Goal: Task Accomplishment & Management: Manage account settings

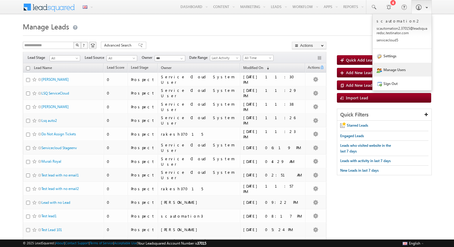
click at [395, 66] on link "Manage Users" at bounding box center [402, 70] width 59 height 14
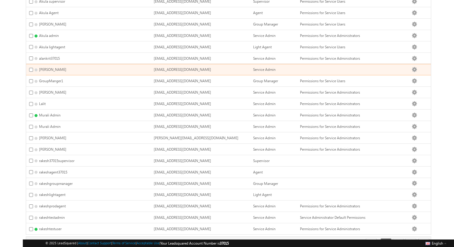
scroll to position [163, 0]
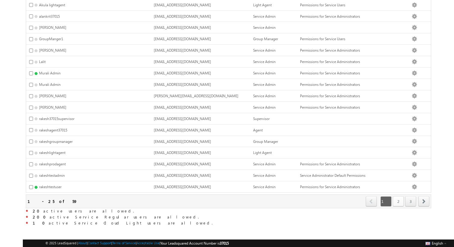
click at [402, 196] on link "2" at bounding box center [398, 201] width 11 height 10
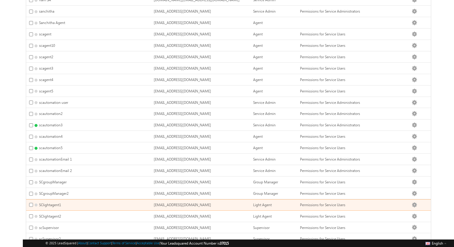
scroll to position [74, 0]
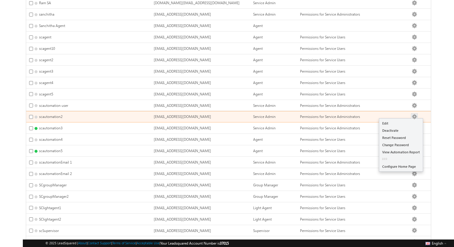
click at [417, 118] on button "button" at bounding box center [415, 117] width 6 height 6
click at [412, 120] on link "Edit" at bounding box center [401, 123] width 44 height 7
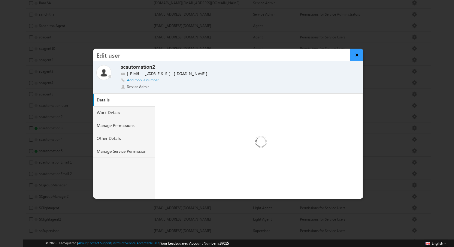
click at [356, 54] on button "×" at bounding box center [357, 55] width 13 height 13
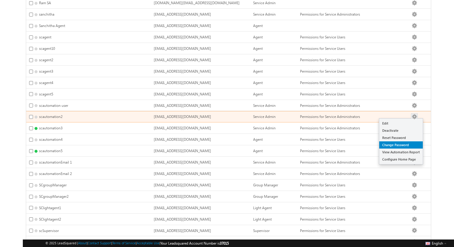
click at [404, 142] on link "Change Password" at bounding box center [401, 144] width 44 height 7
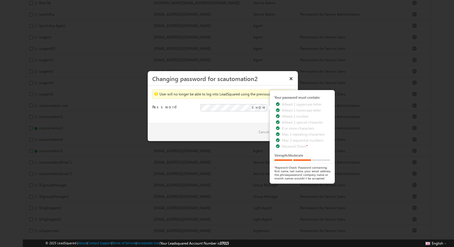
click at [207, 123] on div "Save Cancel" at bounding box center [223, 132] width 150 height 18
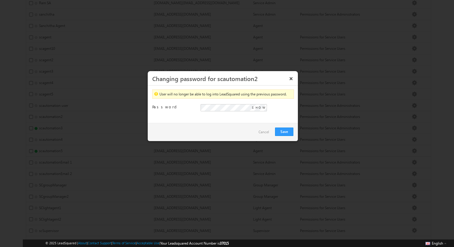
click at [265, 107] on span "SHOW" at bounding box center [259, 107] width 14 height 5
click at [280, 128] on button "Save" at bounding box center [284, 132] width 18 height 8
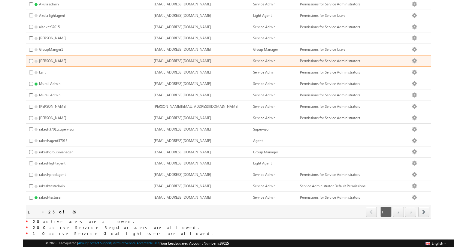
scroll to position [156, 0]
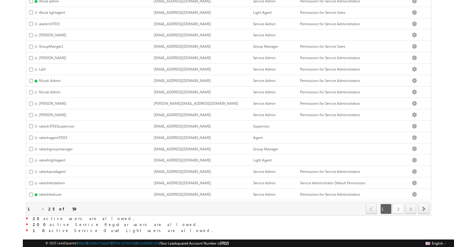
click at [395, 208] on link "2" at bounding box center [398, 209] width 11 height 10
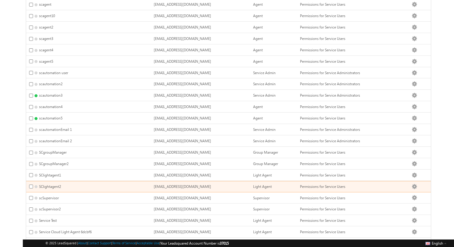
scroll to position [105, 0]
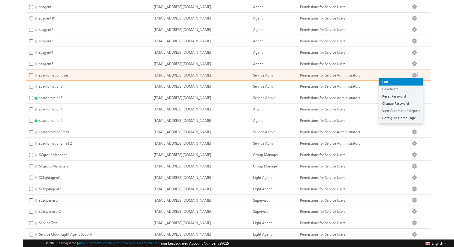
click at [406, 81] on link "Edit" at bounding box center [401, 81] width 44 height 7
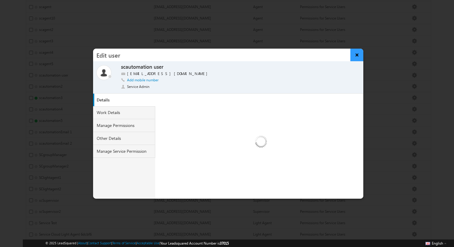
click at [360, 54] on button "×" at bounding box center [357, 55] width 13 height 13
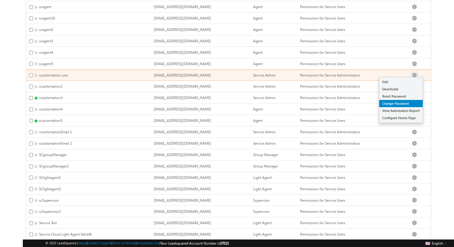
click at [403, 101] on link "Change Password" at bounding box center [401, 103] width 44 height 7
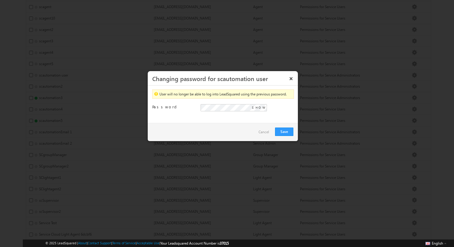
click at [228, 114] on div "Please provide a password. SHOW Your password must contain: Atleast 1 uppercase…" at bounding box center [247, 110] width 93 height 13
click at [223, 120] on div "User will no longer be able to log into LeadSquared using the previous password…" at bounding box center [223, 105] width 150 height 38
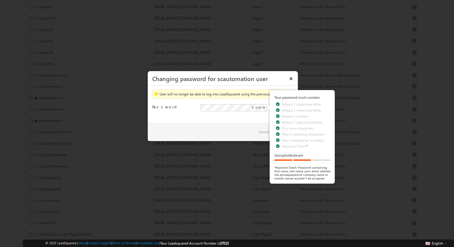
click at [257, 106] on span "SHOW" at bounding box center [259, 107] width 14 height 5
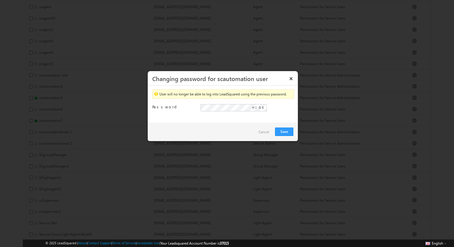
click at [281, 126] on div "Save Cancel" at bounding box center [223, 132] width 150 height 18
click at [281, 128] on button "Save" at bounding box center [284, 132] width 18 height 8
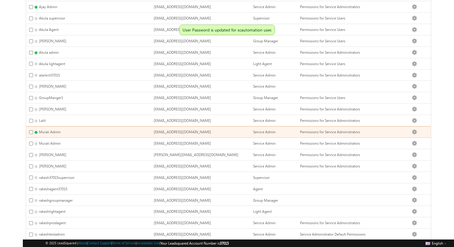
scroll to position [163, 0]
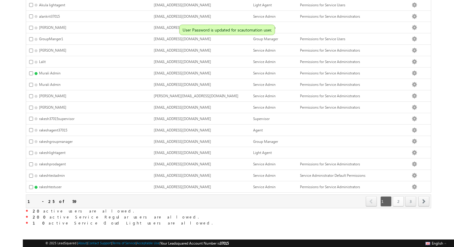
click at [397, 198] on link "2" at bounding box center [398, 201] width 11 height 10
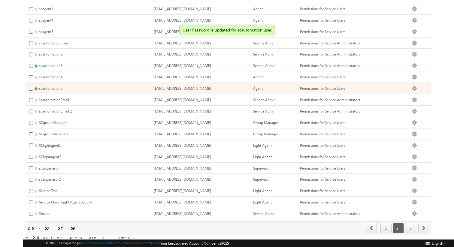
scroll to position [135, 0]
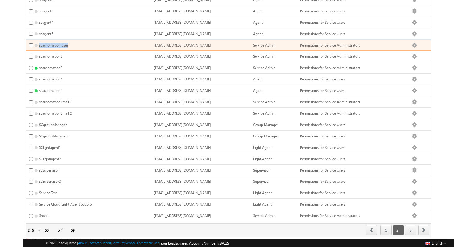
drag, startPoint x: 153, startPoint y: 42, endPoint x: 239, endPoint y: 44, distance: 85.3
click at [239, 44] on tr "scautomation user scautomation.37015@leadsquaredsc.testinator.com Service Admin…" at bounding box center [228, 45] width 405 height 11
click at [239, 44] on td "[EMAIL_ADDRESS][DOMAIN_NAME]" at bounding box center [201, 45] width 100 height 11
click at [238, 44] on td "[EMAIL_ADDRESS][DOMAIN_NAME]" at bounding box center [201, 45] width 100 height 11
drag, startPoint x: 238, startPoint y: 44, endPoint x: 157, endPoint y: 47, distance: 81.5
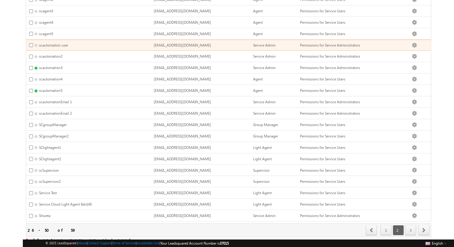
click at [157, 47] on td "[EMAIL_ADDRESS][DOMAIN_NAME]" at bounding box center [201, 45] width 100 height 11
copy span "[EMAIL_ADDRESS][DOMAIN_NAME]"
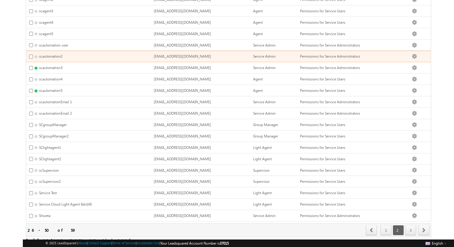
click at [211, 54] on span "[EMAIL_ADDRESS][DOMAIN_NAME]" at bounding box center [182, 56] width 57 height 5
click at [239, 55] on td "[EMAIL_ADDRESS][DOMAIN_NAME]" at bounding box center [201, 56] width 100 height 11
copy span "[EMAIL_ADDRESS][DOMAIN_NAME]"
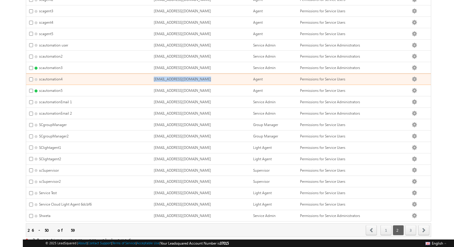
drag, startPoint x: 242, startPoint y: 77, endPoint x: 256, endPoint y: 79, distance: 14.5
click at [256, 79] on tr "scautomation4 scautomation4.37015@leadsquaredsc.testinator.com Agent Permission…" at bounding box center [228, 79] width 405 height 11
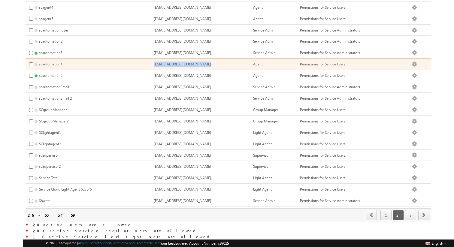
scroll to position [163, 0]
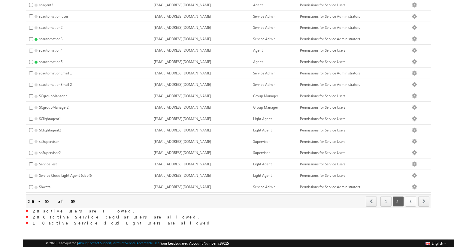
click at [410, 202] on link "3" at bounding box center [410, 201] width 11 height 10
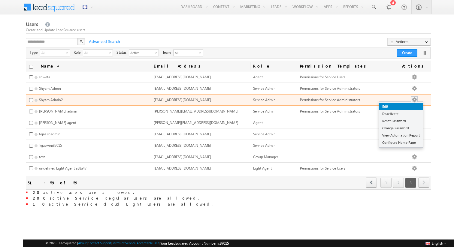
click at [412, 103] on link "Edit" at bounding box center [401, 106] width 44 height 7
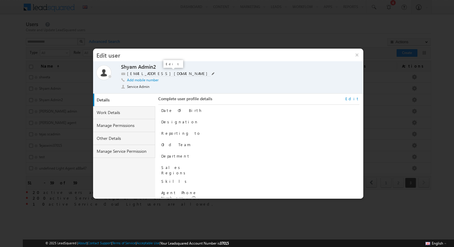
click at [212, 73] on span at bounding box center [213, 73] width 3 height 3
click at [138, 74] on input "**********" at bounding box center [164, 73] width 75 height 5
type input "**********"
click at [210, 74] on span at bounding box center [213, 74] width 6 height 5
click at [354, 58] on button "×" at bounding box center [357, 55] width 13 height 13
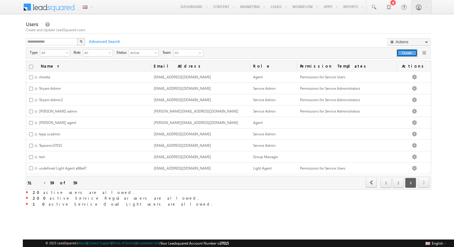
click at [405, 54] on button "Create" at bounding box center [407, 53] width 21 height 8
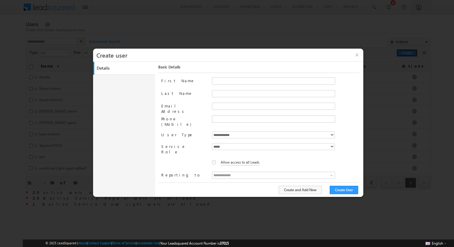
type input "**********"
click at [235, 82] on input "First Name" at bounding box center [273, 81] width 123 height 7
type input "**********"
click at [250, 91] on input "Last Name" at bounding box center [273, 93] width 123 height 7
click at [227, 106] on input "Email Address" at bounding box center [273, 106] width 123 height 7
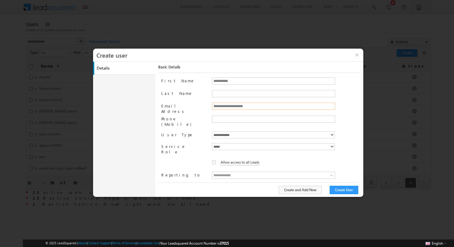
type input "**********"
click at [238, 132] on select "**********" at bounding box center [273, 135] width 123 height 7
click at [212, 132] on select "**********" at bounding box center [273, 135] width 123 height 7
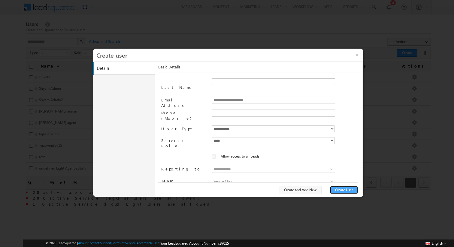
click at [338, 188] on button "Create User" at bounding box center [344, 190] width 29 height 8
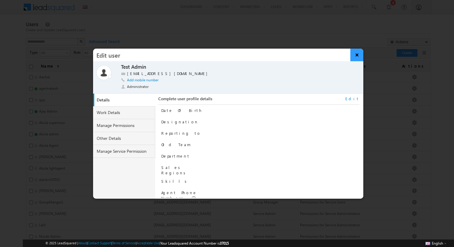
click at [355, 58] on button "×" at bounding box center [357, 55] width 13 height 13
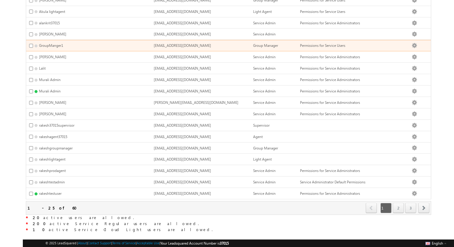
scroll to position [163, 0]
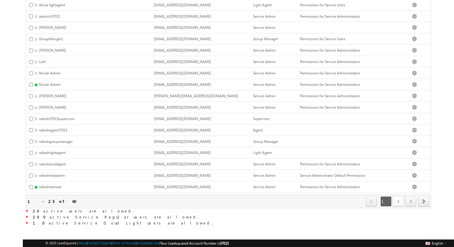
click at [397, 199] on link "2" at bounding box center [398, 201] width 11 height 10
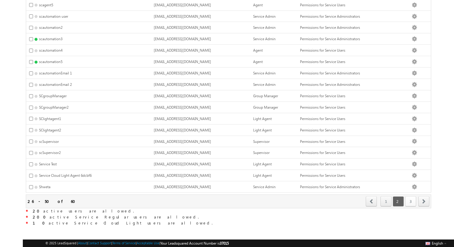
click at [410, 198] on link "3" at bounding box center [410, 201] width 11 height 10
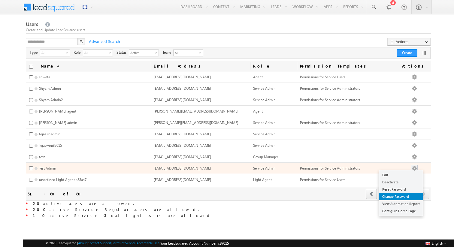
click at [403, 196] on link "Change Password" at bounding box center [401, 196] width 44 height 7
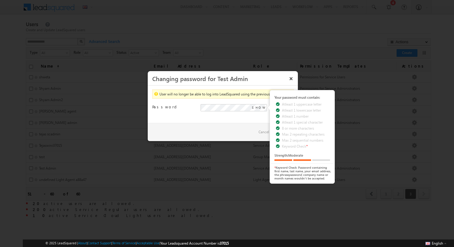
click at [264, 107] on span "SHOW" at bounding box center [259, 107] width 14 height 5
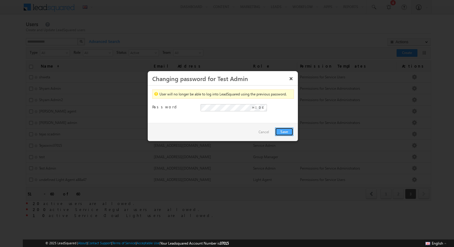
click at [283, 130] on button "Save" at bounding box center [284, 132] width 18 height 8
